Goal: Entertainment & Leisure: Consume media (video, audio)

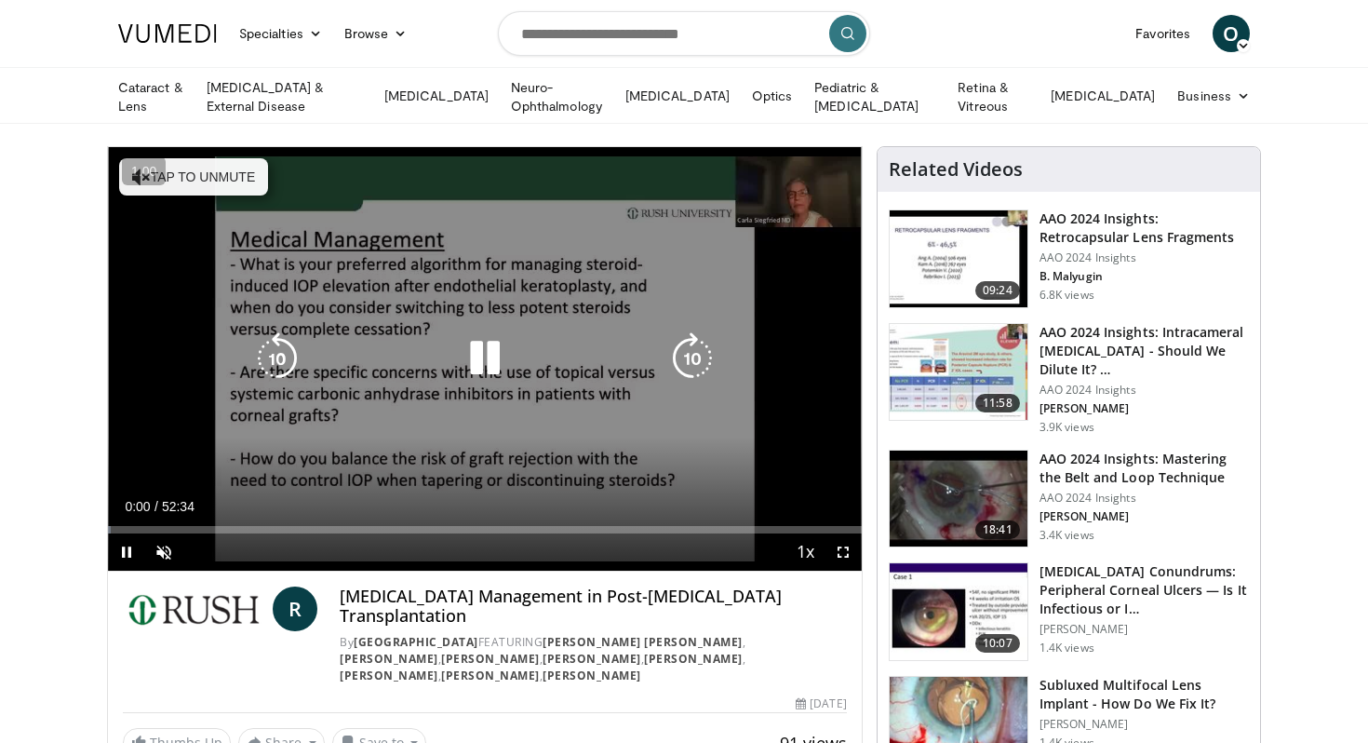
click at [479, 359] on icon "Video Player" at bounding box center [485, 358] width 52 height 52
